Goal: Task Accomplishment & Management: Use online tool/utility

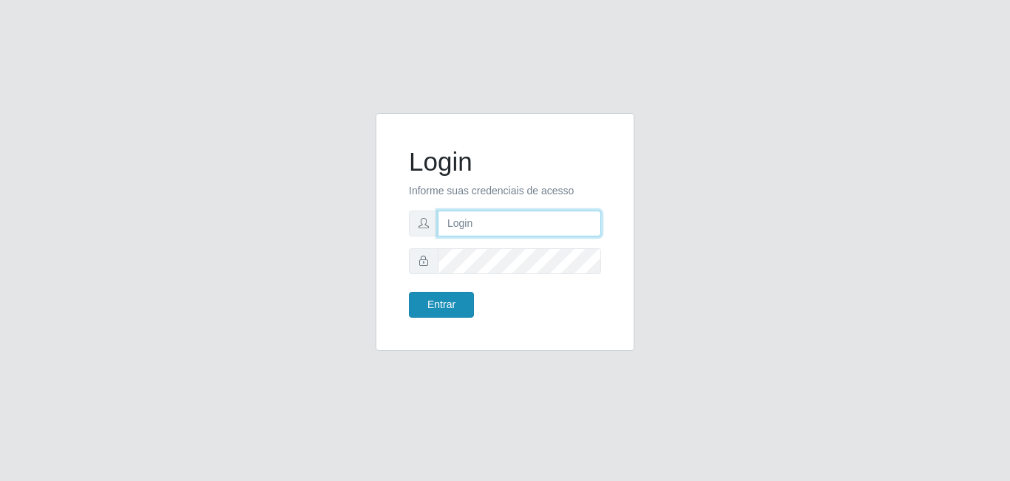
type input "[EMAIL_ADDRESS][DOMAIN_NAME]"
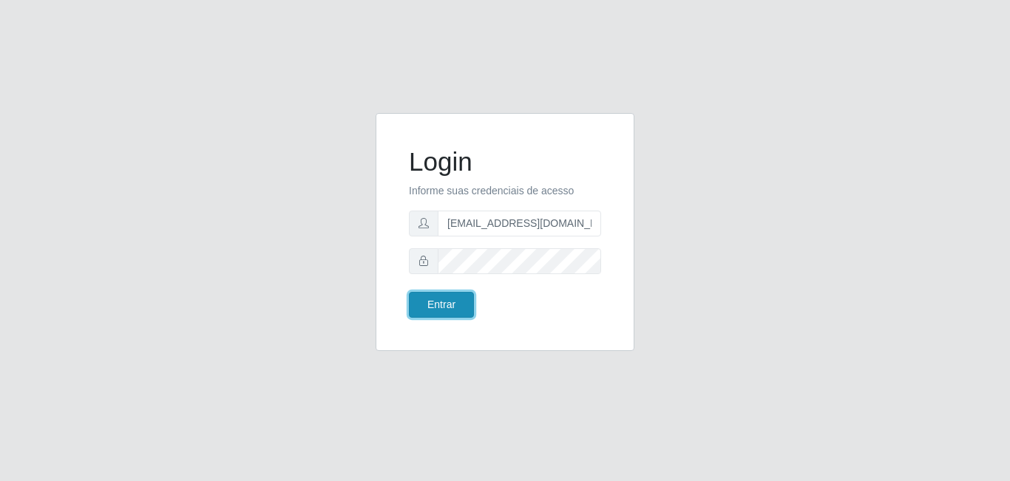
click at [458, 306] on button "Entrar" at bounding box center [441, 305] width 65 height 26
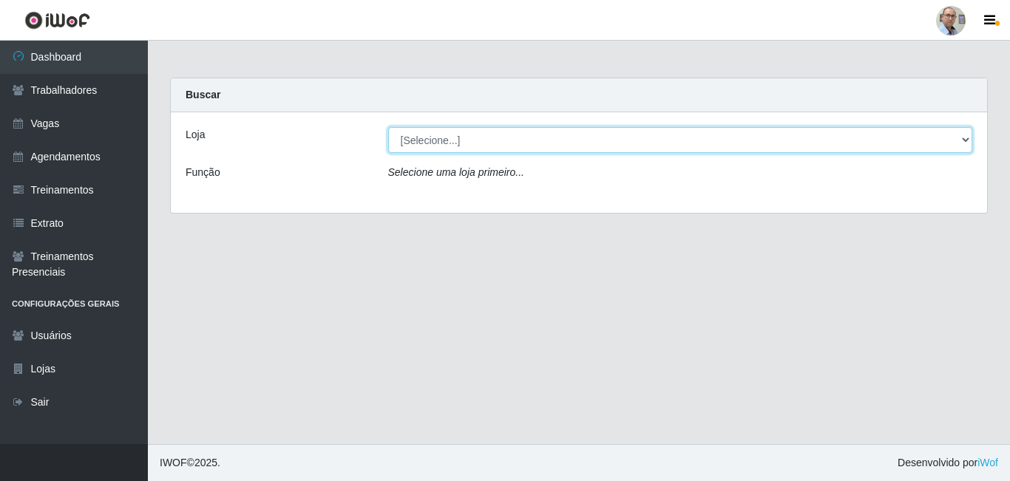
drag, startPoint x: 921, startPoint y: 143, endPoint x: 911, endPoint y: 151, distance: 12.6
click at [921, 143] on select "[Selecione...] Mar Vermelho - Loja 04" at bounding box center [680, 140] width 585 height 26
select select "251"
click at [388, 127] on select "[Selecione...] Mar Vermelho - Loja 04" at bounding box center [680, 140] width 585 height 26
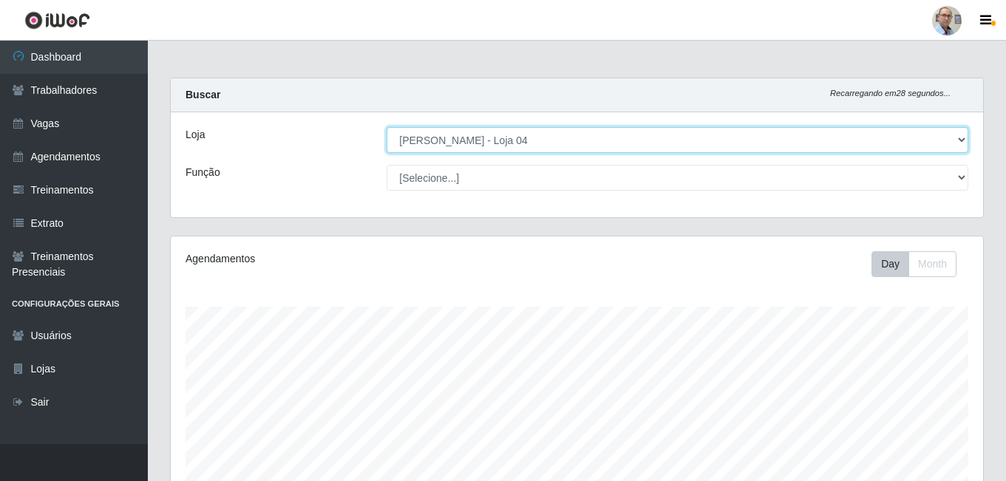
scroll to position [307, 813]
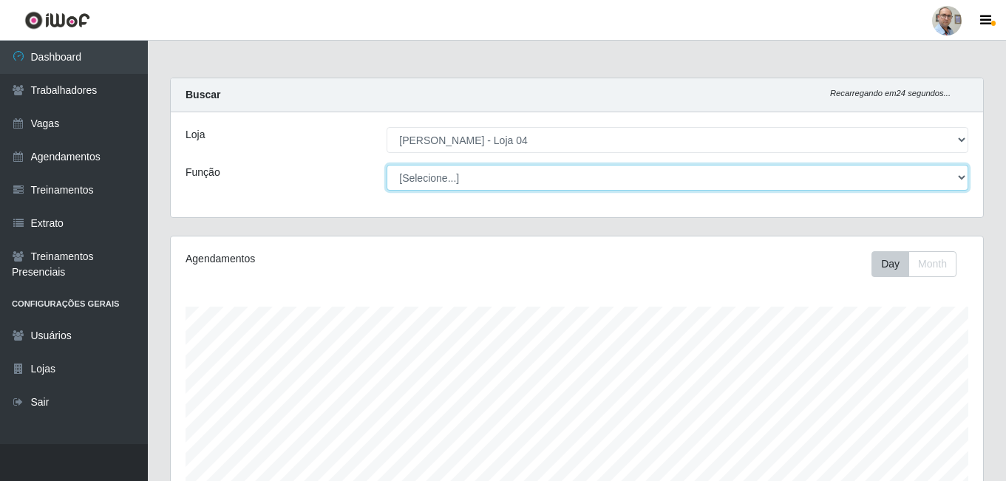
click at [657, 180] on select "[Selecione...] ASG ASG + ASG ++ Auxiliar de Depósito Auxiliar de Depósito + Aux…" at bounding box center [678, 178] width 582 height 26
click at [550, 175] on select "[Selecione...] ASG ASG + ASG ++ Auxiliar de Depósito Auxiliar de Depósito + Aux…" at bounding box center [678, 178] width 582 height 26
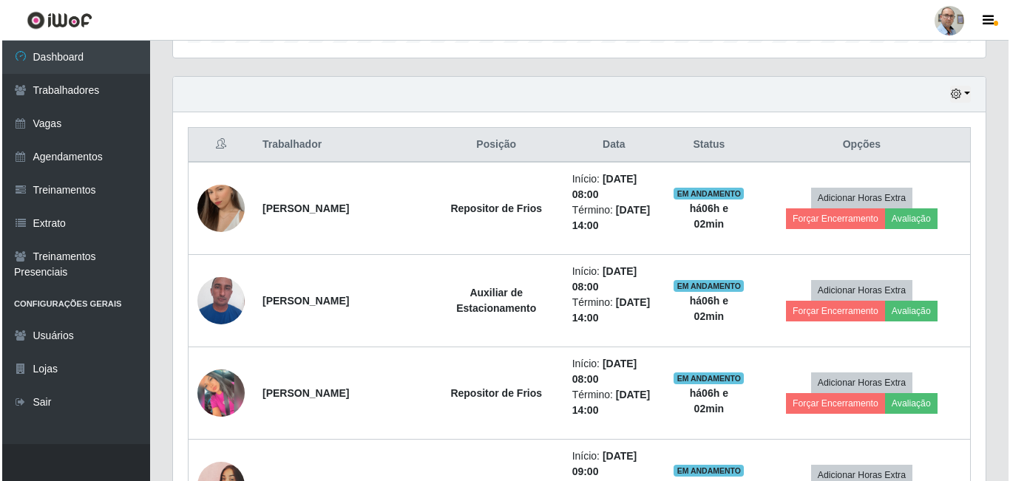
scroll to position [444, 0]
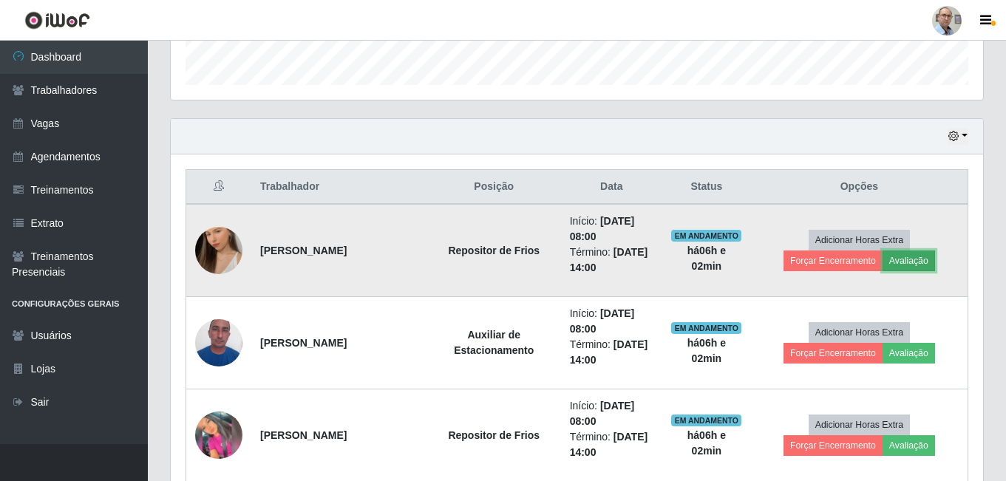
click at [915, 260] on button "Avaliação" at bounding box center [909, 261] width 53 height 21
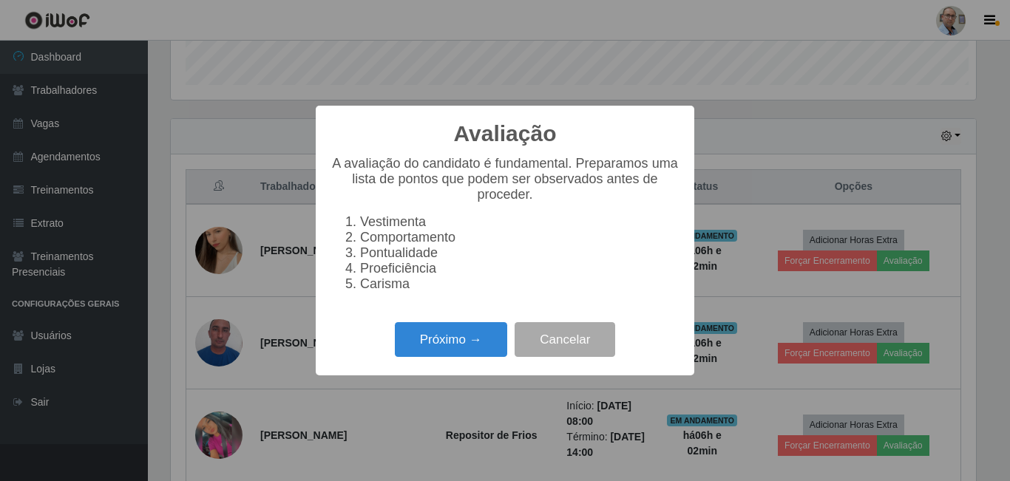
scroll to position [307, 805]
click at [452, 345] on button "Próximo →" at bounding box center [451, 339] width 112 height 35
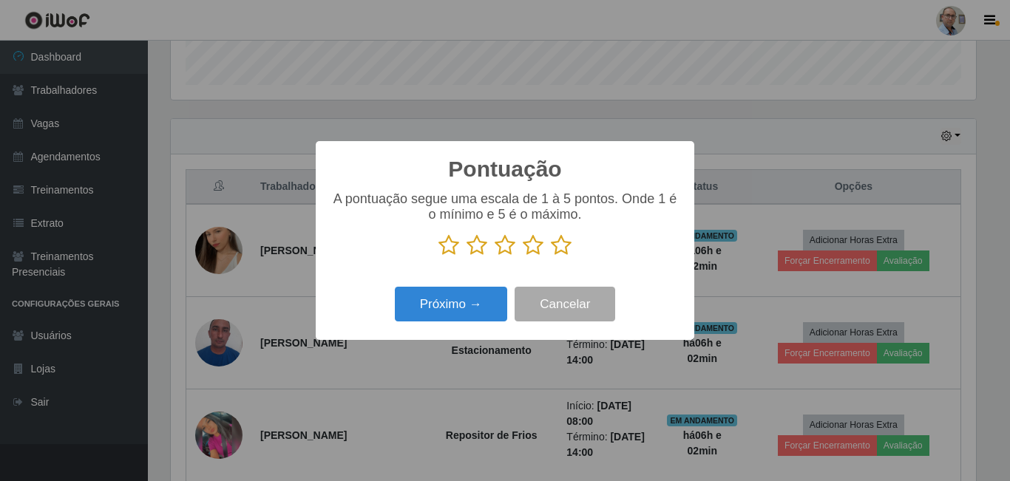
click at [555, 251] on icon at bounding box center [561, 245] width 21 height 22
click at [551, 257] on input "radio" at bounding box center [551, 257] width 0 height 0
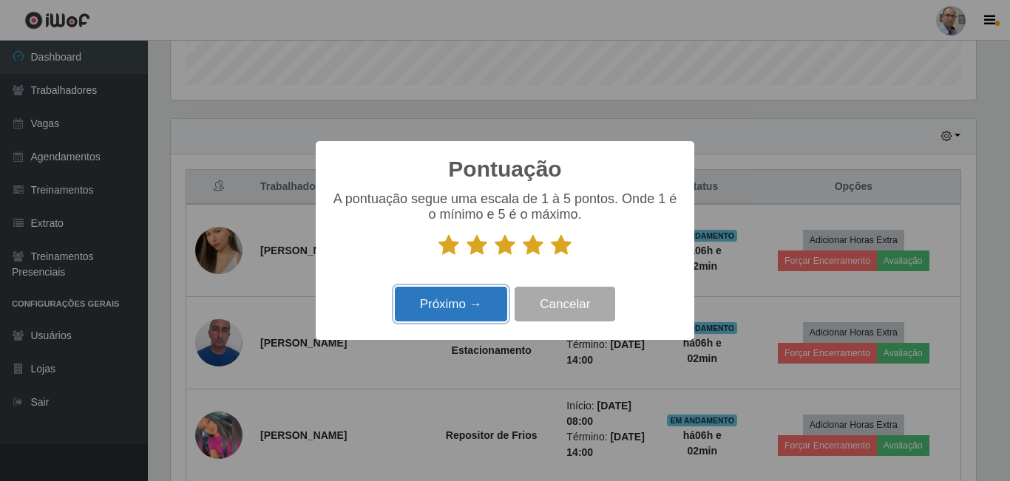
click at [447, 297] on button "Próximo →" at bounding box center [451, 304] width 112 height 35
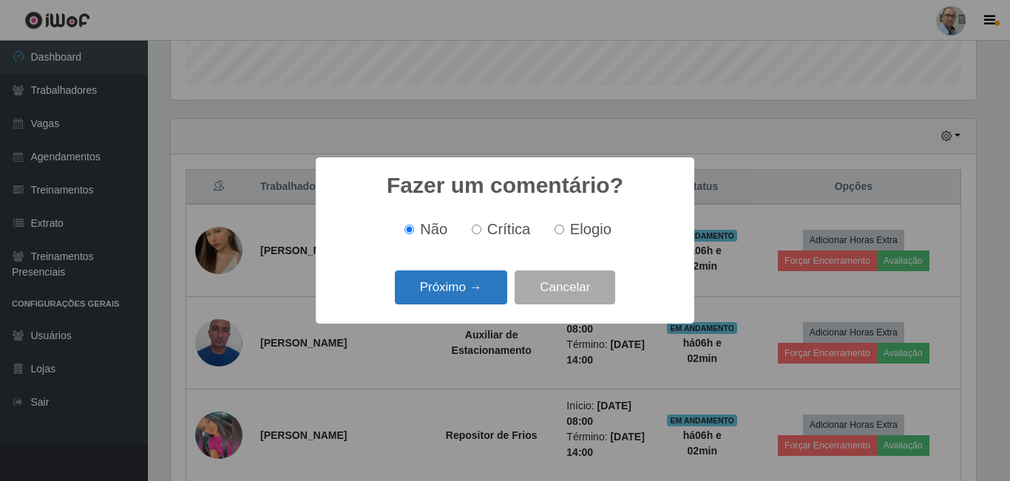
click at [439, 294] on button "Próximo →" at bounding box center [451, 288] width 112 height 35
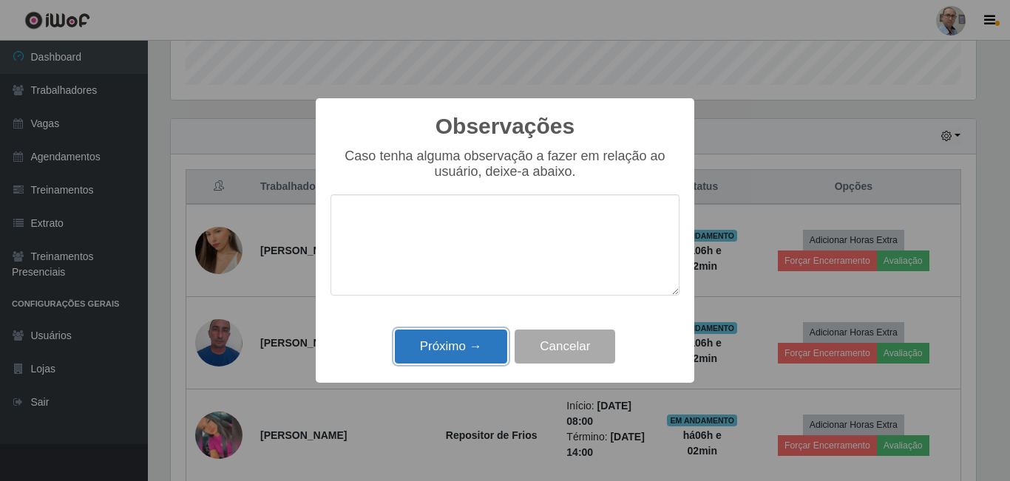
click at [440, 342] on button "Próximo →" at bounding box center [451, 347] width 112 height 35
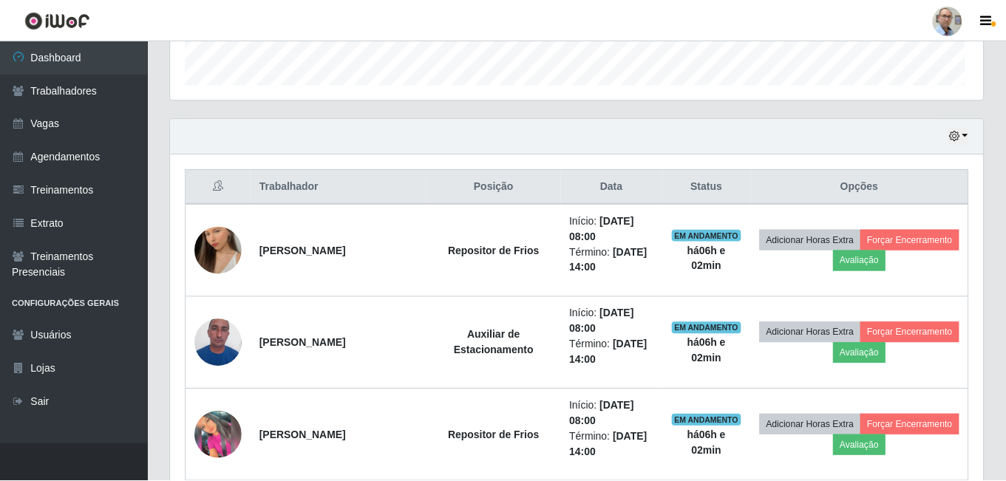
scroll to position [307, 813]
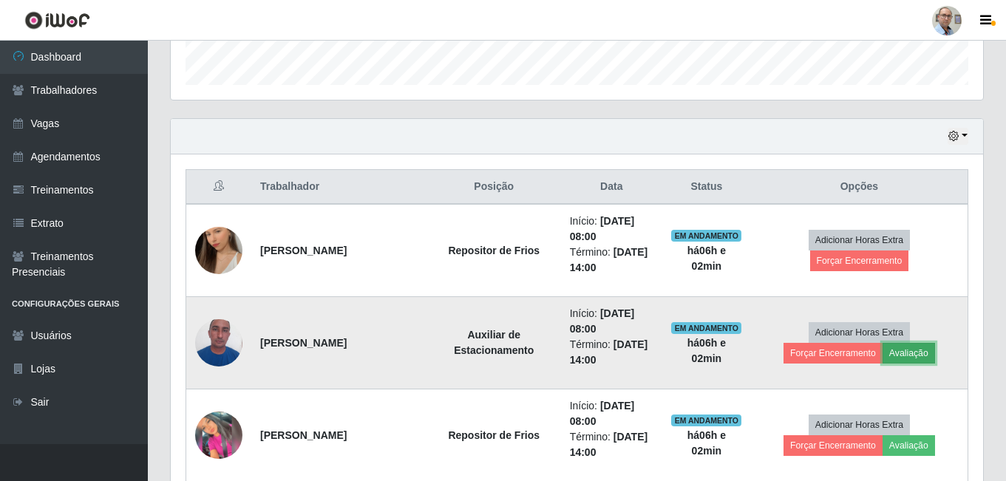
click at [904, 358] on button "Avaliação" at bounding box center [909, 353] width 53 height 21
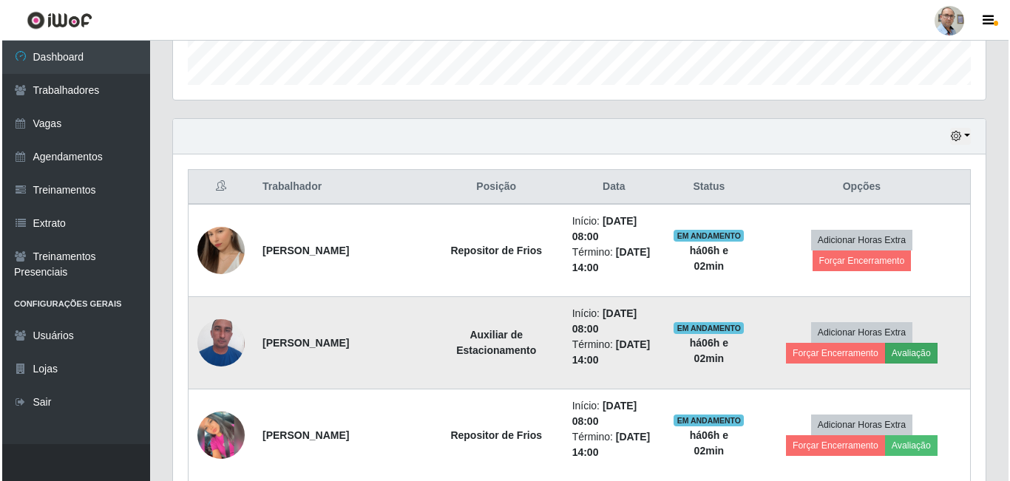
scroll to position [307, 805]
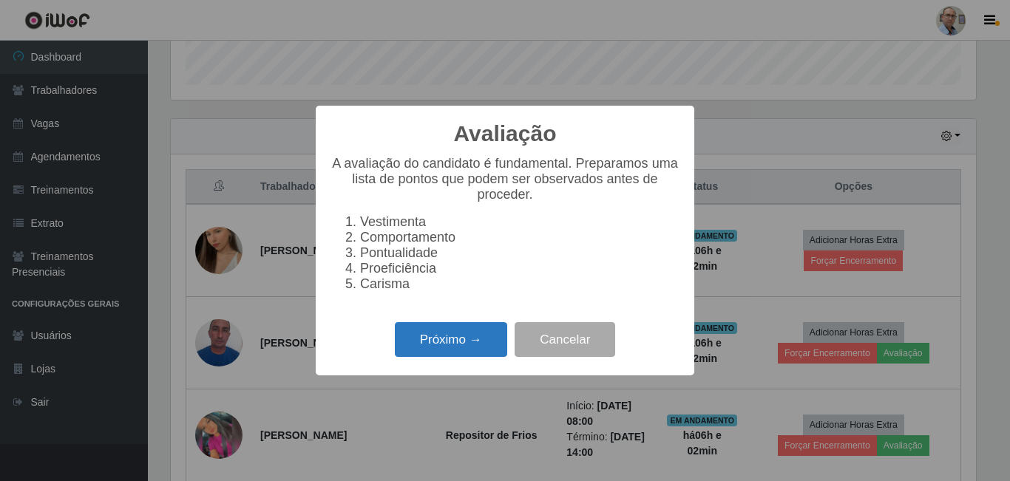
click at [451, 356] on button "Próximo →" at bounding box center [451, 339] width 112 height 35
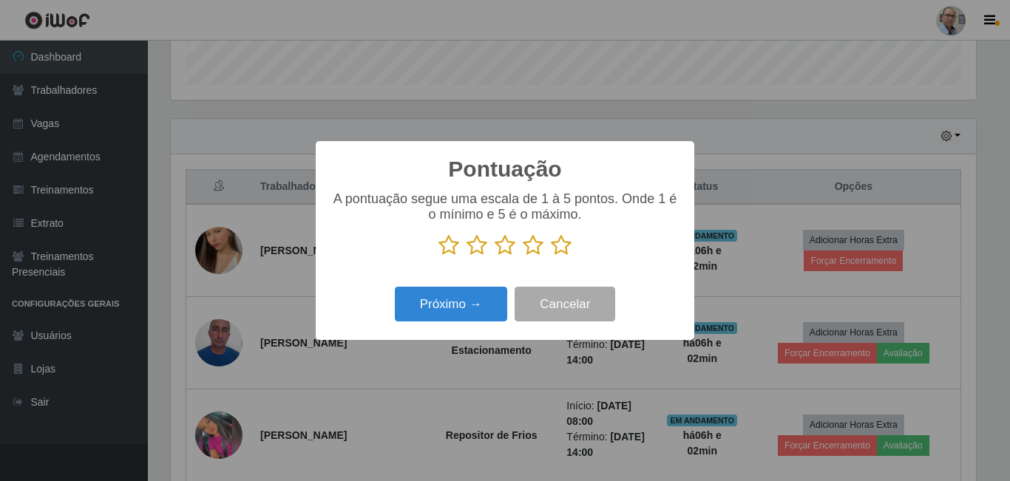
scroll to position [739171, 738673]
click at [564, 248] on icon at bounding box center [561, 245] width 21 height 22
click at [551, 257] on input "radio" at bounding box center [551, 257] width 0 height 0
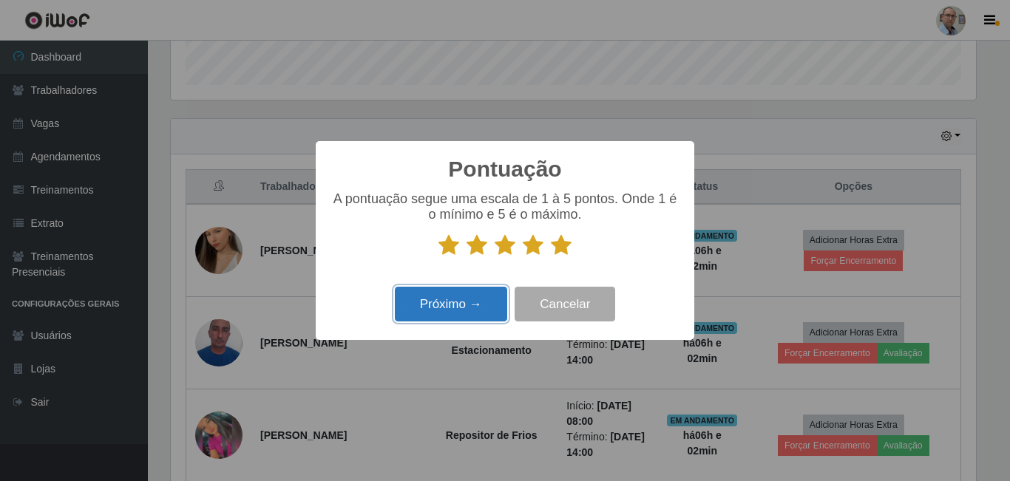
click at [418, 313] on button "Próximo →" at bounding box center [451, 304] width 112 height 35
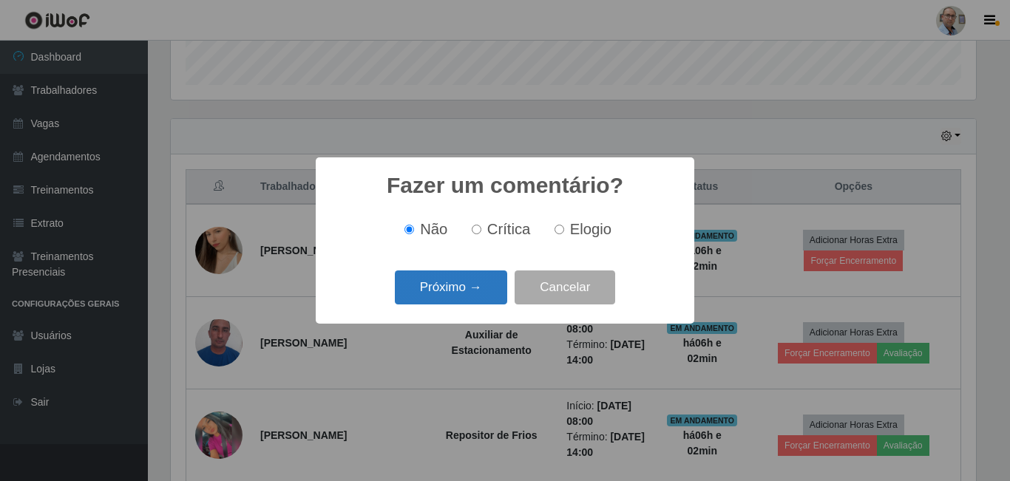
click at [447, 295] on button "Próximo →" at bounding box center [451, 288] width 112 height 35
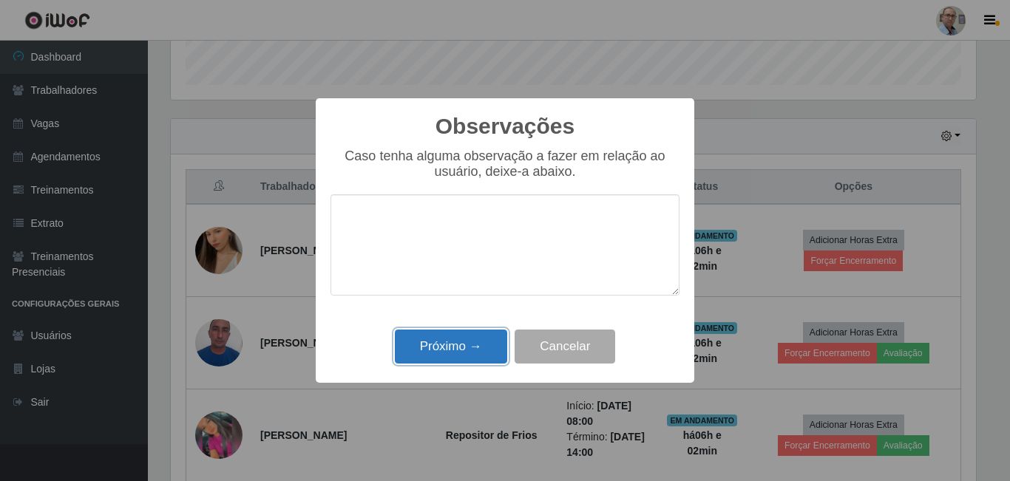
click at [434, 356] on button "Próximo →" at bounding box center [451, 347] width 112 height 35
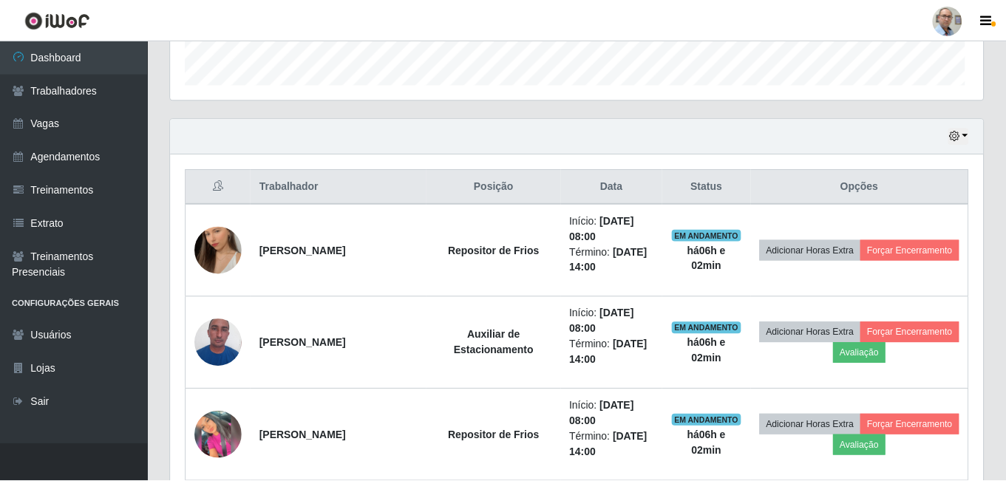
scroll to position [307, 813]
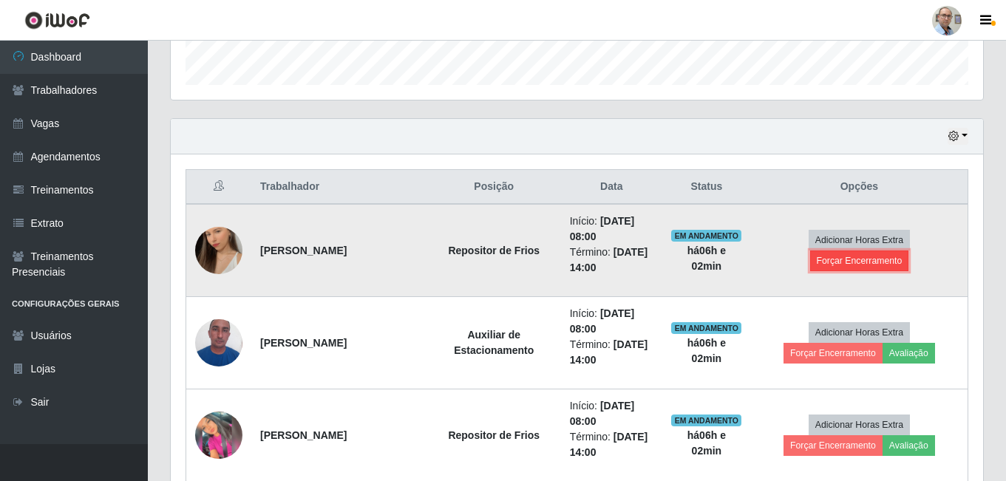
click at [870, 266] on button "Forçar Encerramento" at bounding box center [859, 261] width 99 height 21
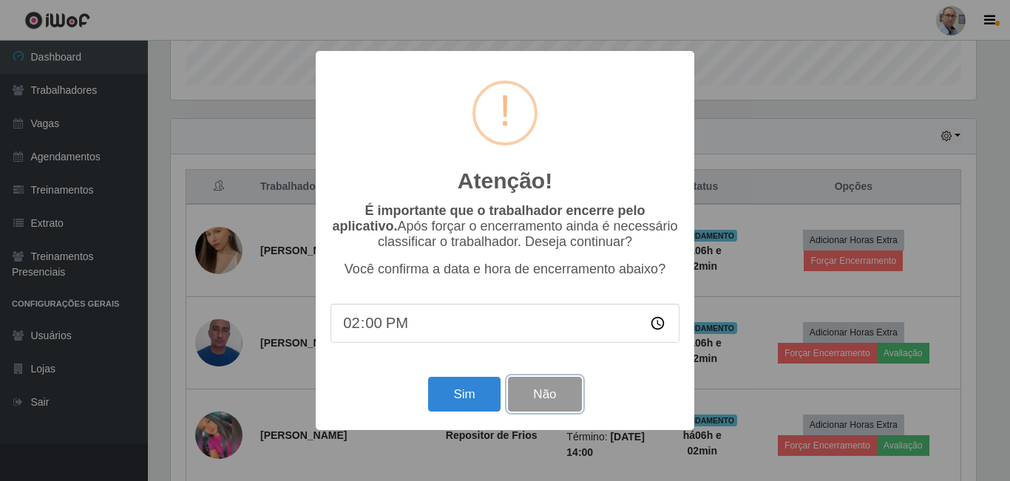
click at [549, 397] on button "Não" at bounding box center [544, 394] width 73 height 35
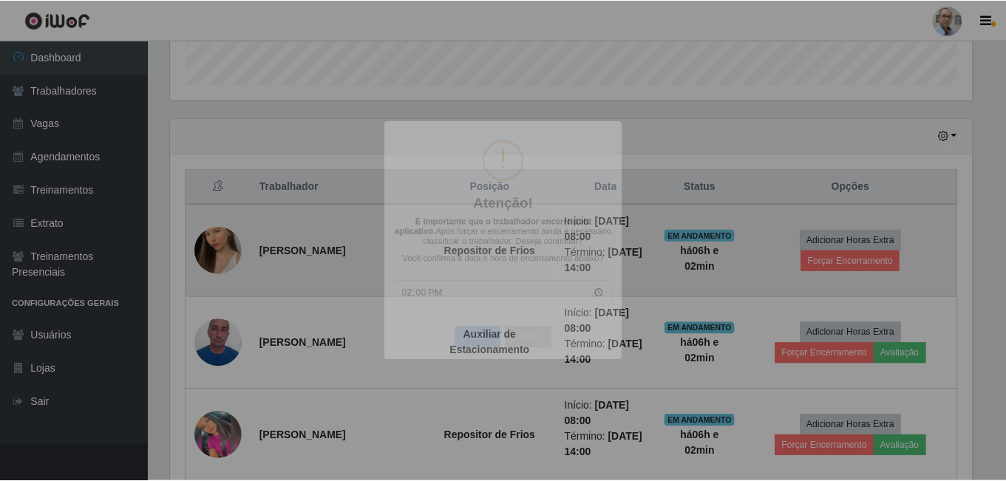
scroll to position [307, 813]
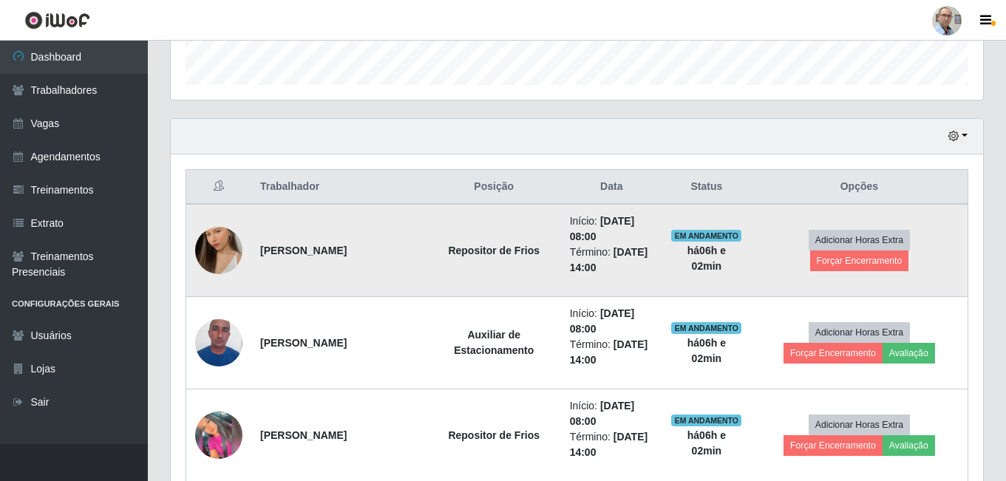
click at [220, 243] on img at bounding box center [218, 251] width 47 height 84
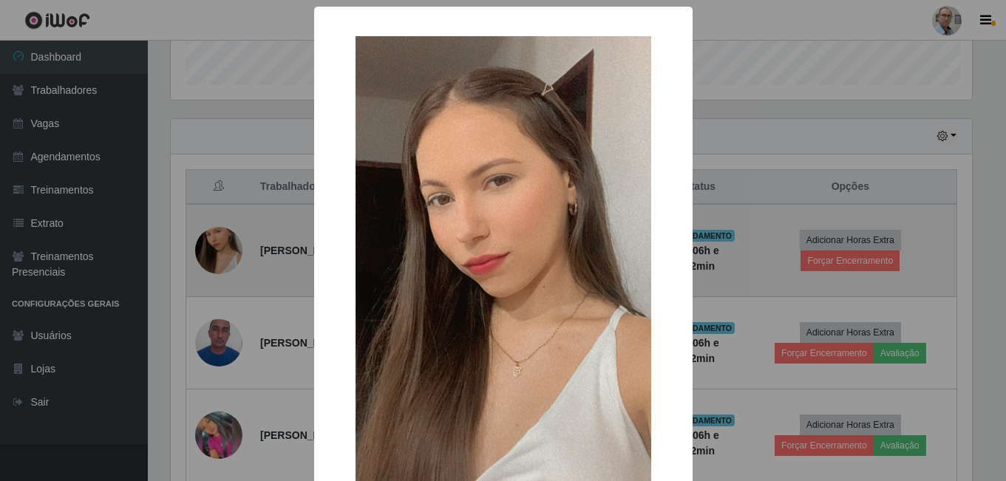
scroll to position [307, 805]
click at [220, 243] on div "× OK Cancel" at bounding box center [505, 240] width 1010 height 481
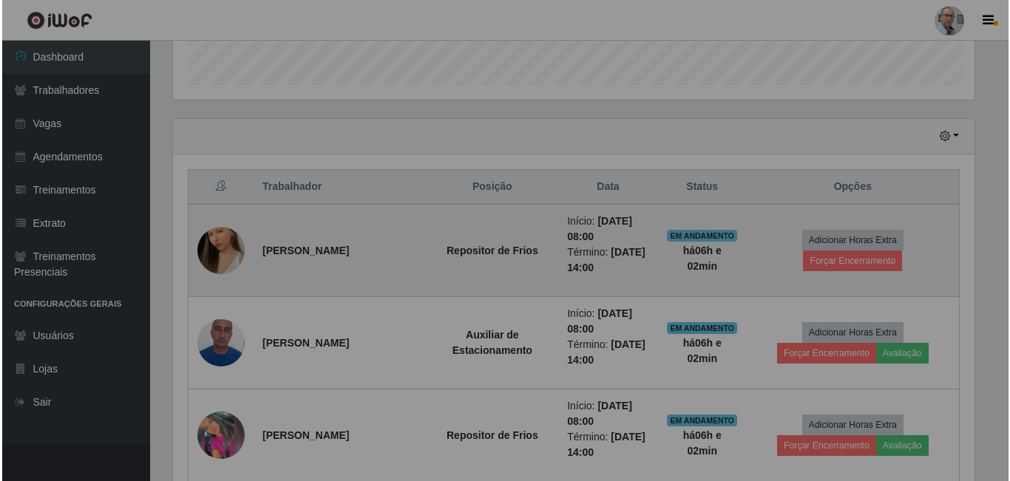
scroll to position [307, 813]
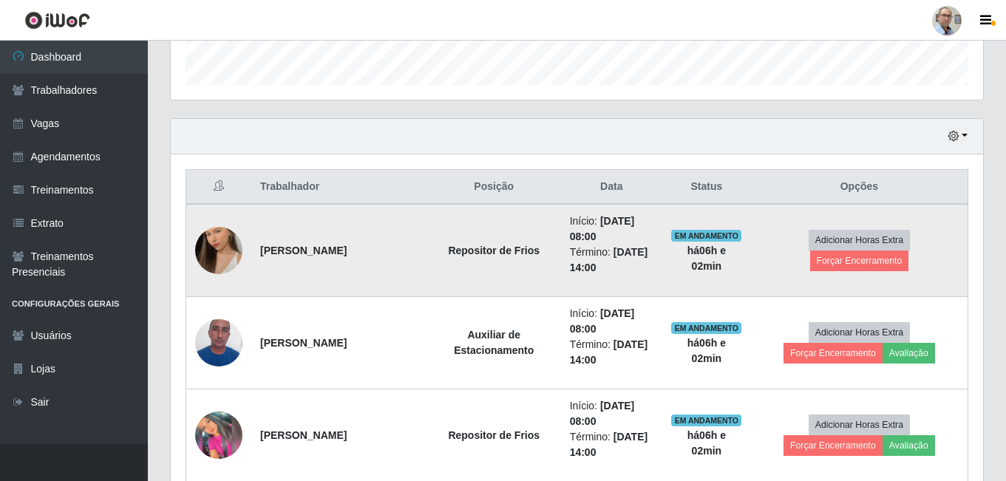
click at [220, 243] on img at bounding box center [218, 251] width 47 height 84
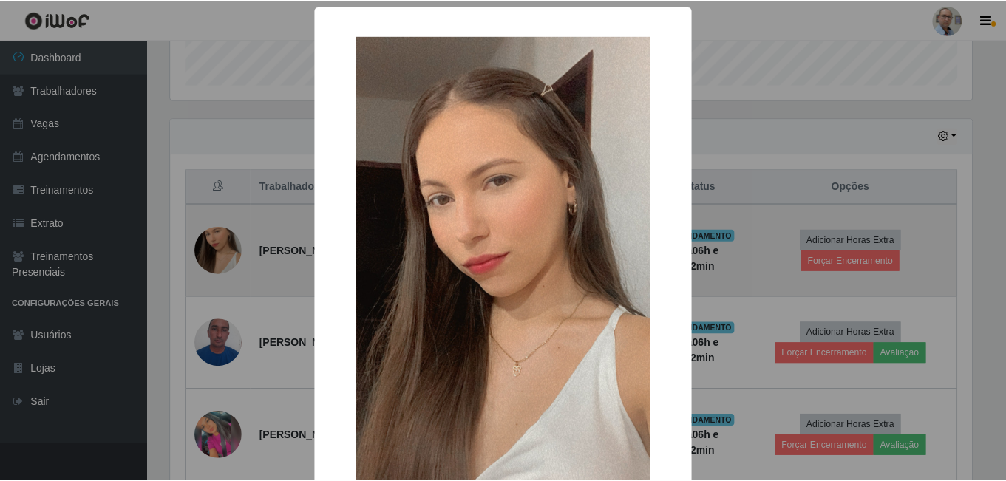
scroll to position [307, 805]
click at [220, 243] on div "× OK Cancel" at bounding box center [505, 240] width 1010 height 481
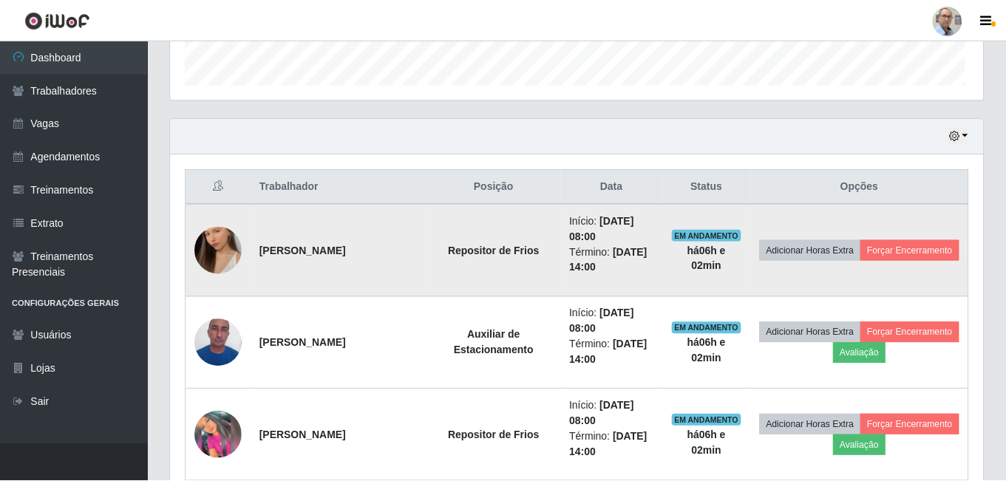
scroll to position [307, 813]
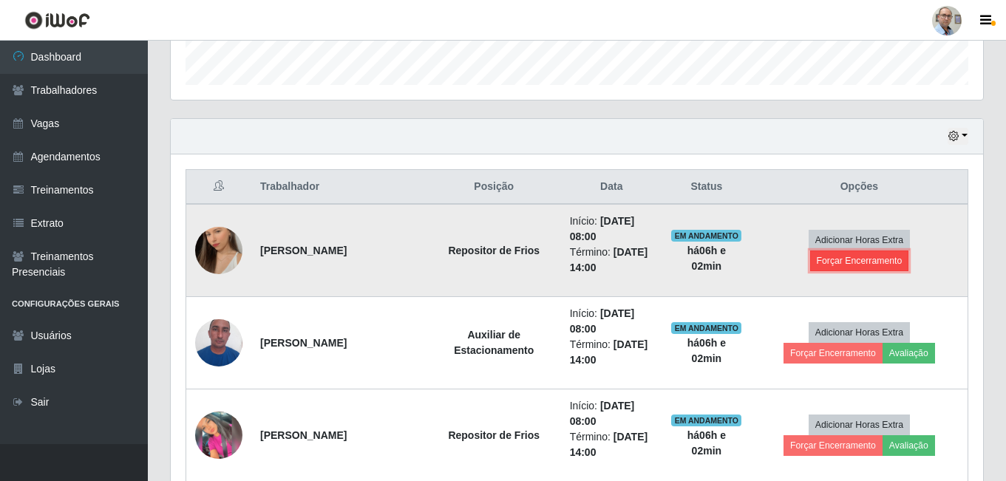
click at [846, 268] on button "Forçar Encerramento" at bounding box center [859, 261] width 99 height 21
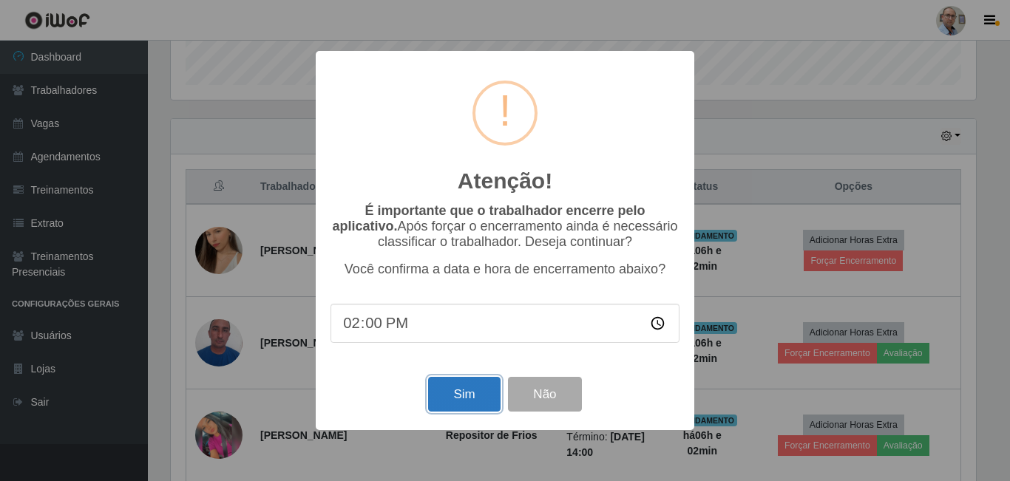
click at [483, 393] on button "Sim" at bounding box center [464, 394] width 72 height 35
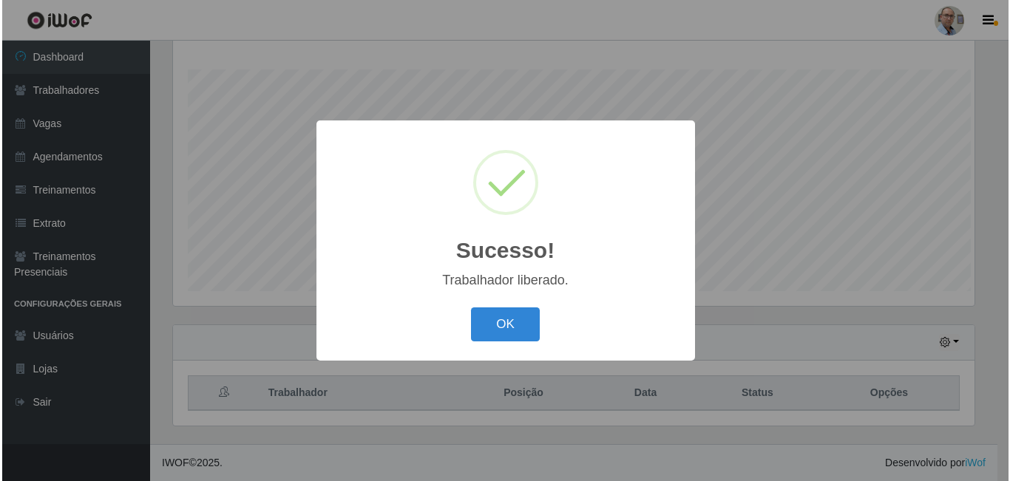
scroll to position [0, 0]
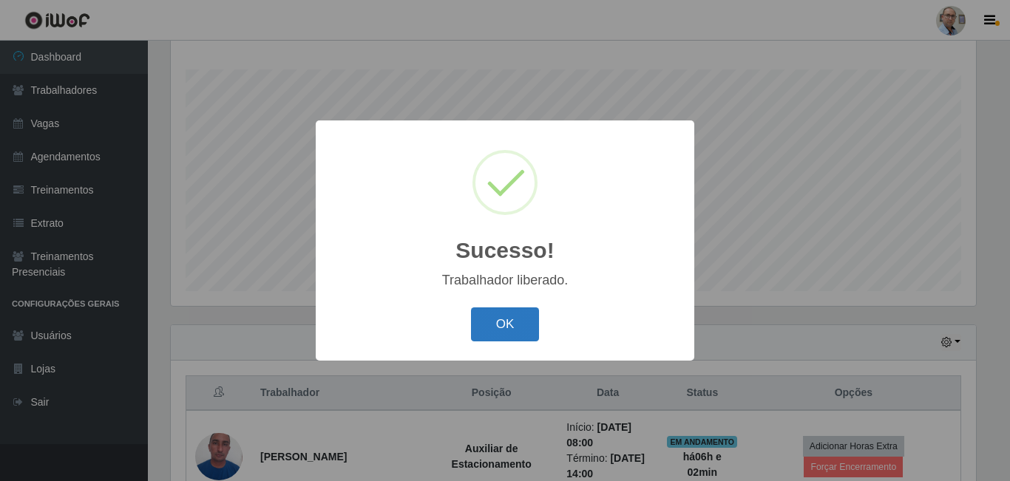
click at [518, 329] on button "OK" at bounding box center [505, 325] width 69 height 35
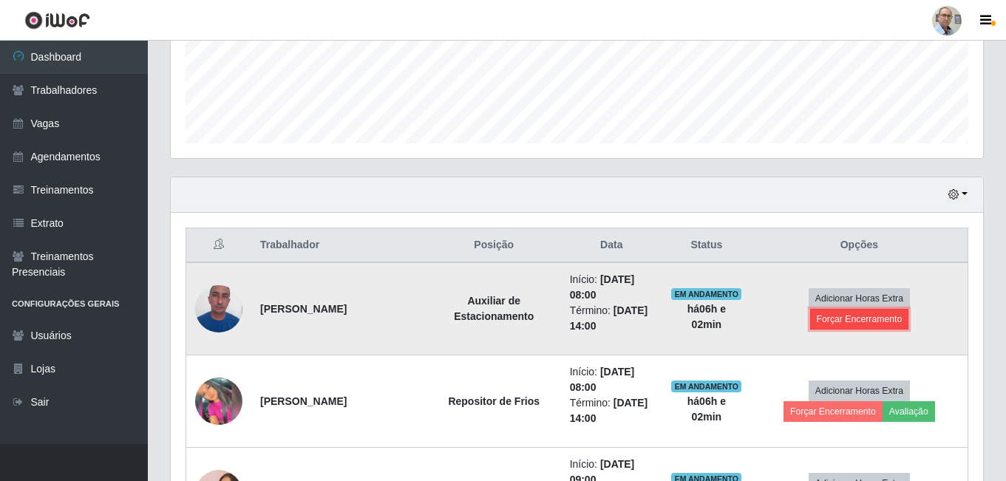
click at [876, 319] on button "Forçar Encerramento" at bounding box center [859, 319] width 99 height 21
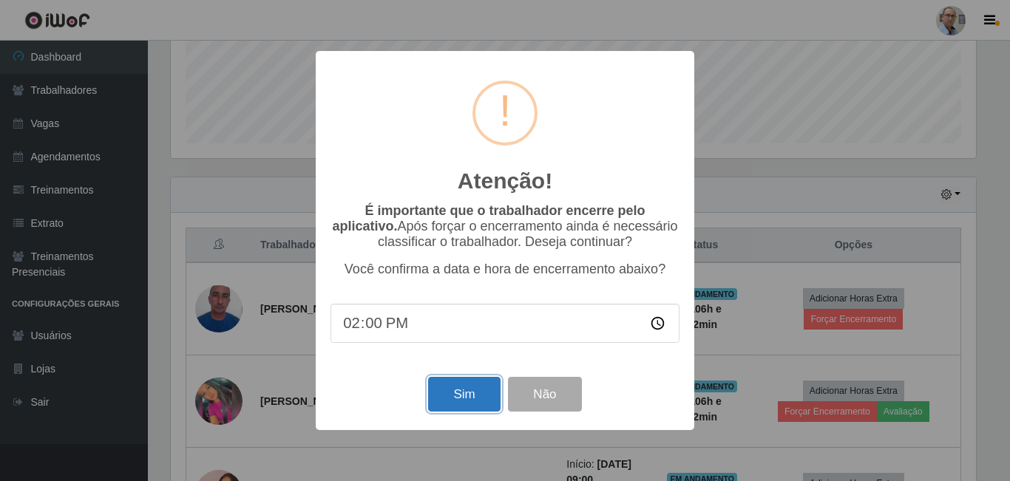
click at [478, 405] on button "Sim" at bounding box center [464, 394] width 72 height 35
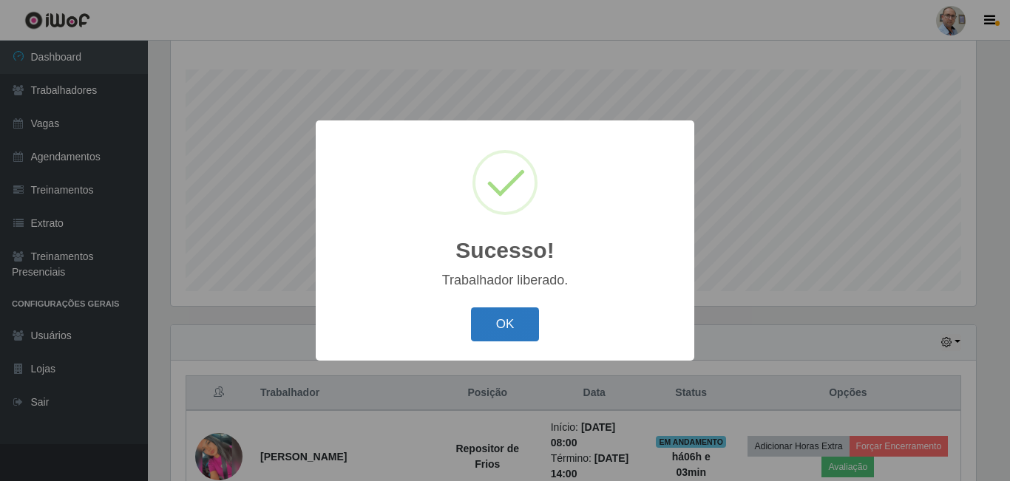
click at [515, 322] on button "OK" at bounding box center [505, 325] width 69 height 35
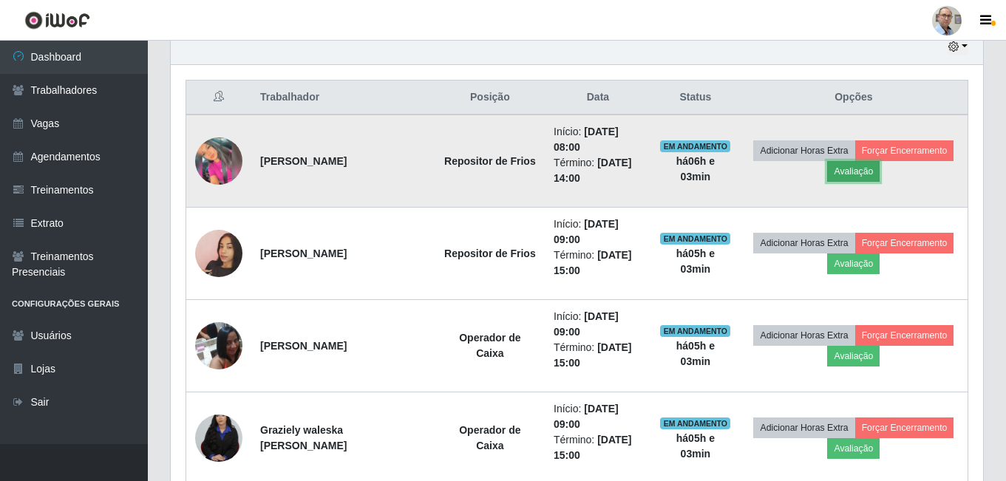
click at [873, 176] on button "Avaliação" at bounding box center [853, 171] width 53 height 21
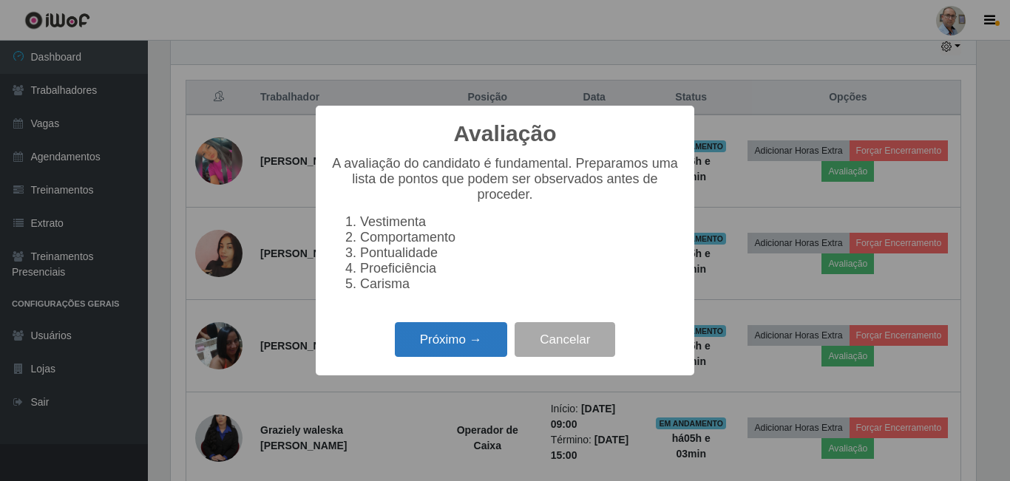
click at [439, 336] on button "Próximo →" at bounding box center [451, 339] width 112 height 35
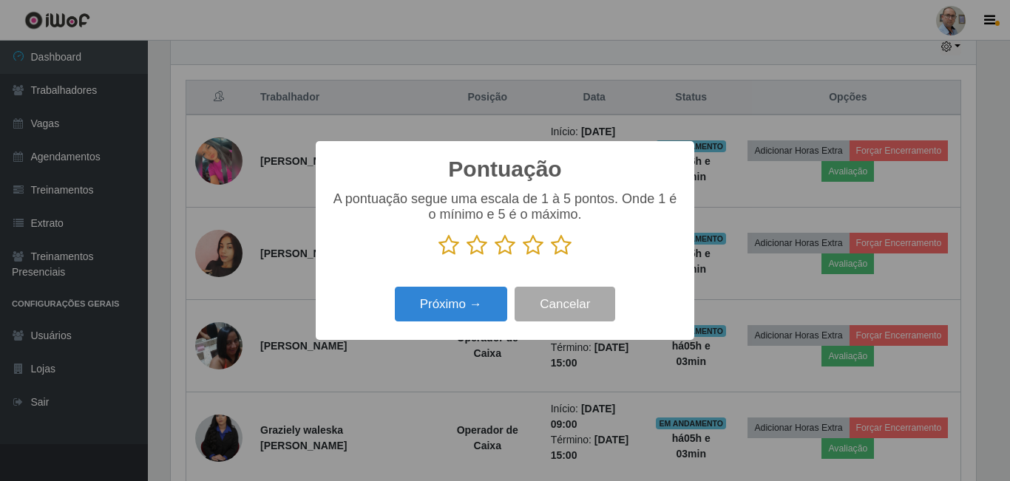
click at [561, 251] on icon at bounding box center [561, 245] width 21 height 22
click at [551, 257] on input "radio" at bounding box center [551, 257] width 0 height 0
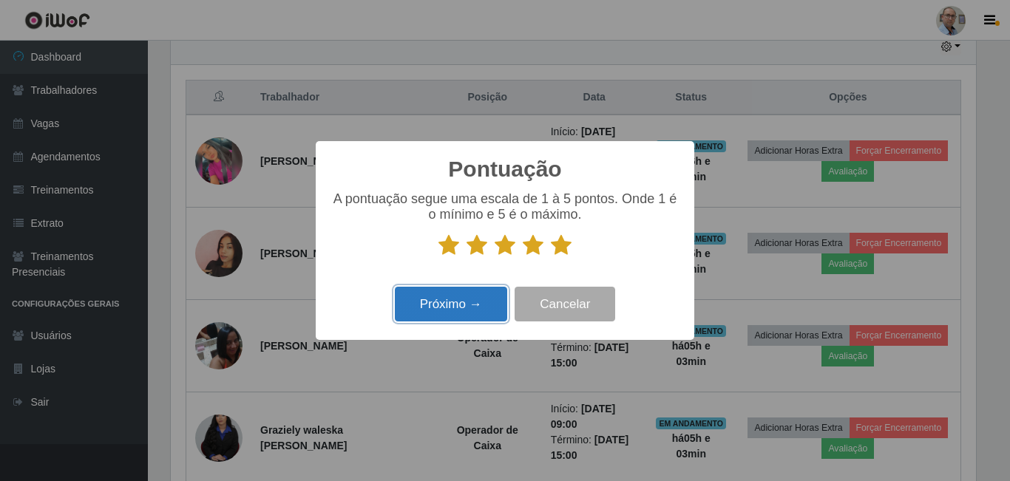
click at [453, 305] on button "Próximo →" at bounding box center [451, 304] width 112 height 35
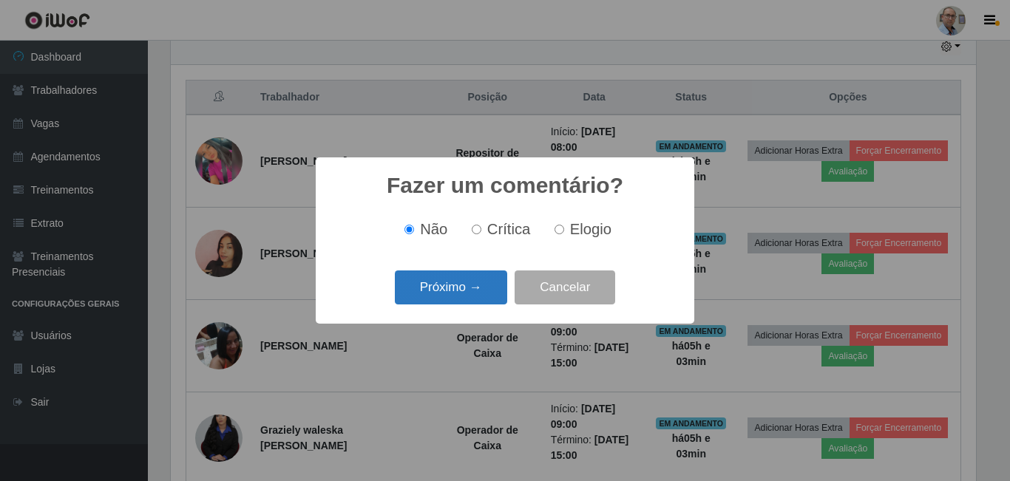
click at [459, 293] on button "Próximo →" at bounding box center [451, 288] width 112 height 35
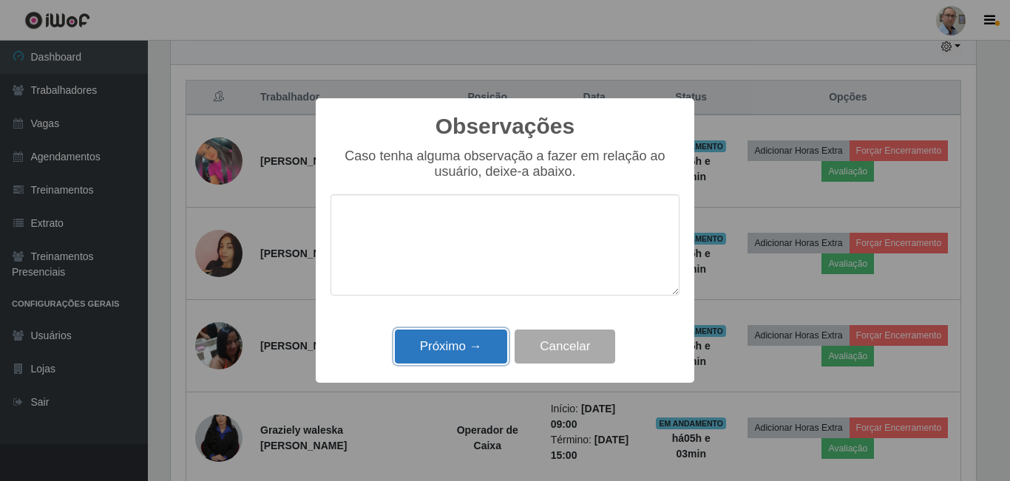
click at [457, 342] on button "Próximo →" at bounding box center [451, 347] width 112 height 35
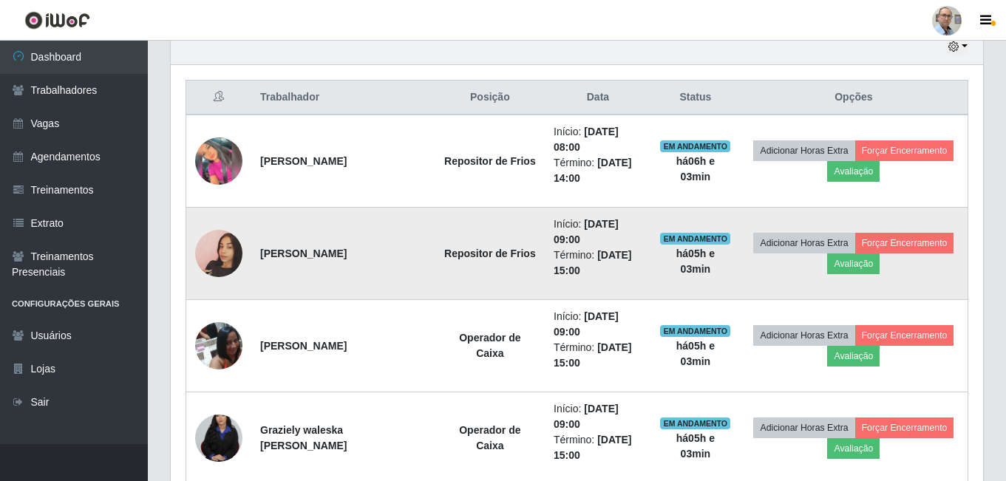
click at [219, 254] on img at bounding box center [218, 253] width 47 height 84
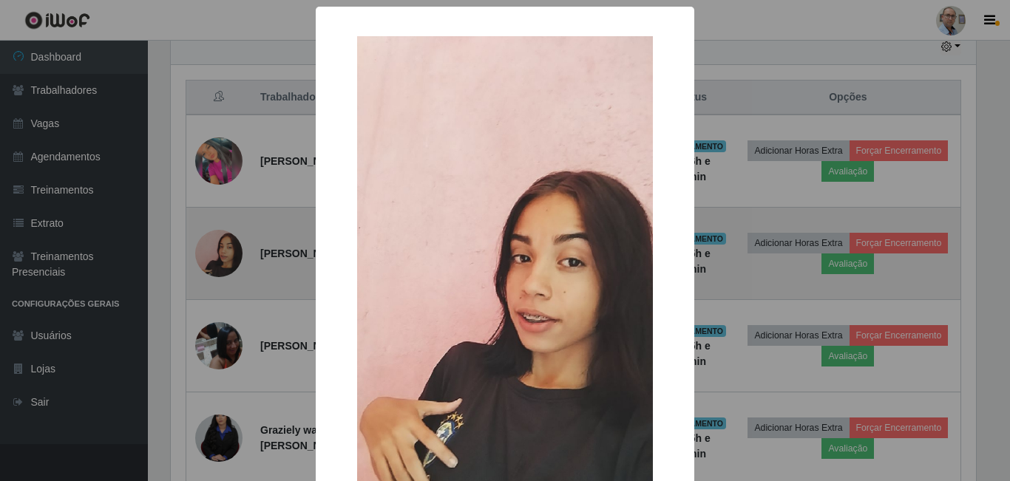
click at [219, 254] on div "× OK Cancel" at bounding box center [505, 240] width 1010 height 481
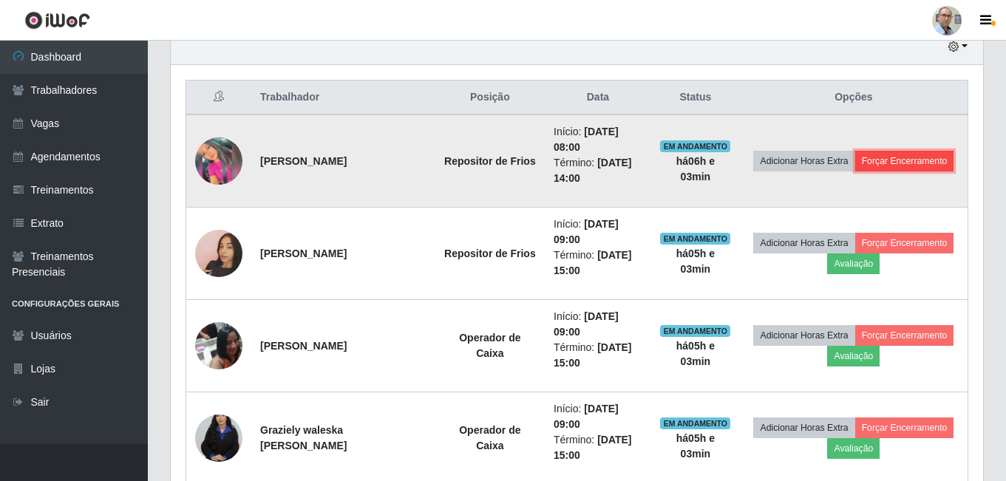
click at [924, 159] on button "Forçar Encerramento" at bounding box center [905, 161] width 99 height 21
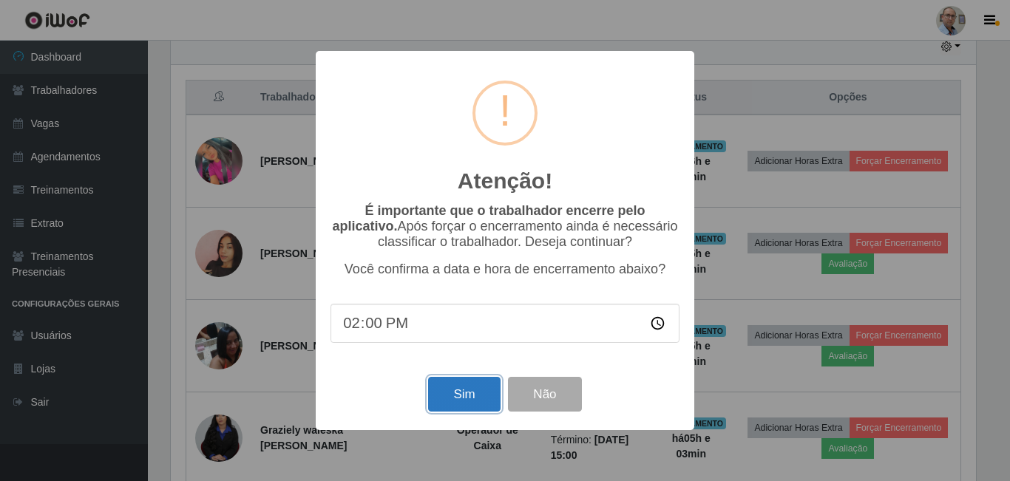
click at [471, 387] on button "Sim" at bounding box center [464, 394] width 72 height 35
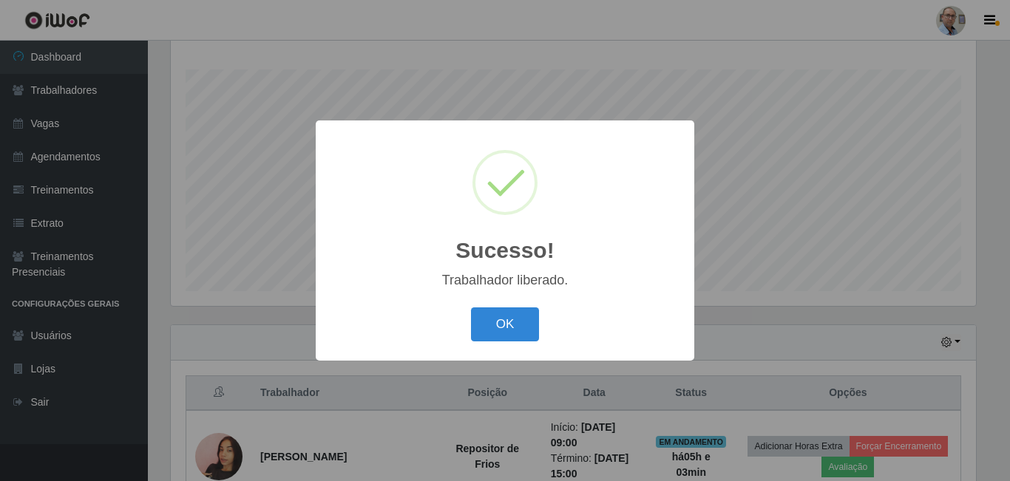
click at [529, 344] on div "OK Cancel" at bounding box center [505, 324] width 349 height 42
click at [524, 334] on button "OK" at bounding box center [505, 325] width 69 height 35
